Goal: Information Seeking & Learning: Learn about a topic

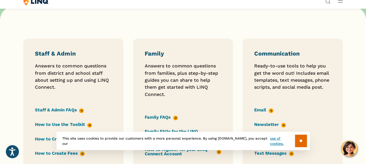
scroll to position [437, 0]
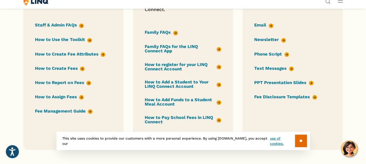
scroll to position [524, 0]
